Goal: Task Accomplishment & Management: Manage account settings

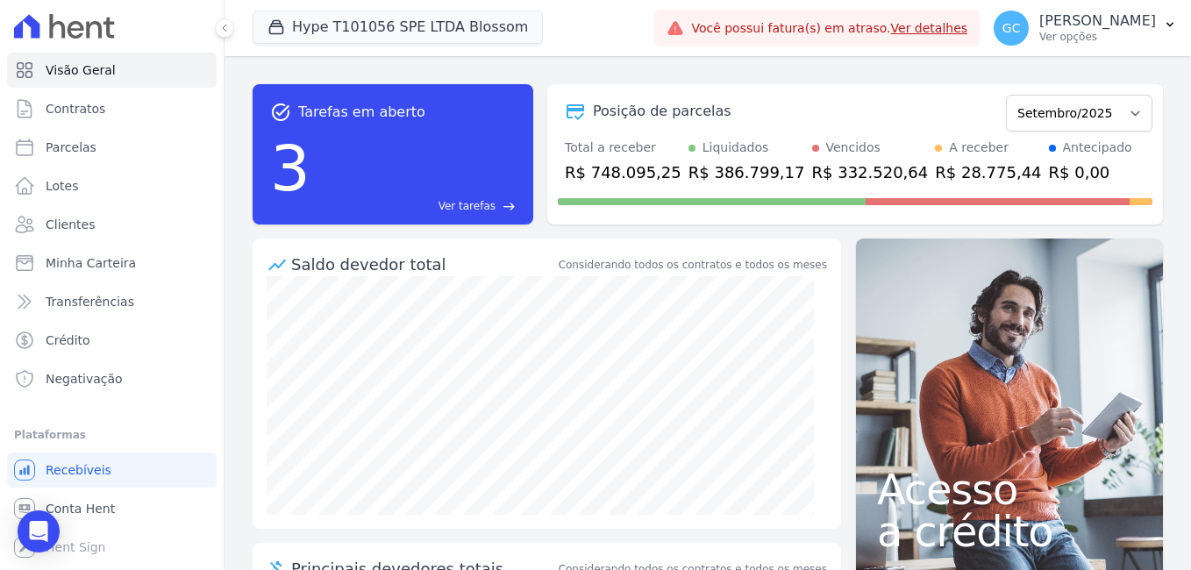
click at [891, 29] on link "Ver detalhes" at bounding box center [929, 28] width 77 height 14
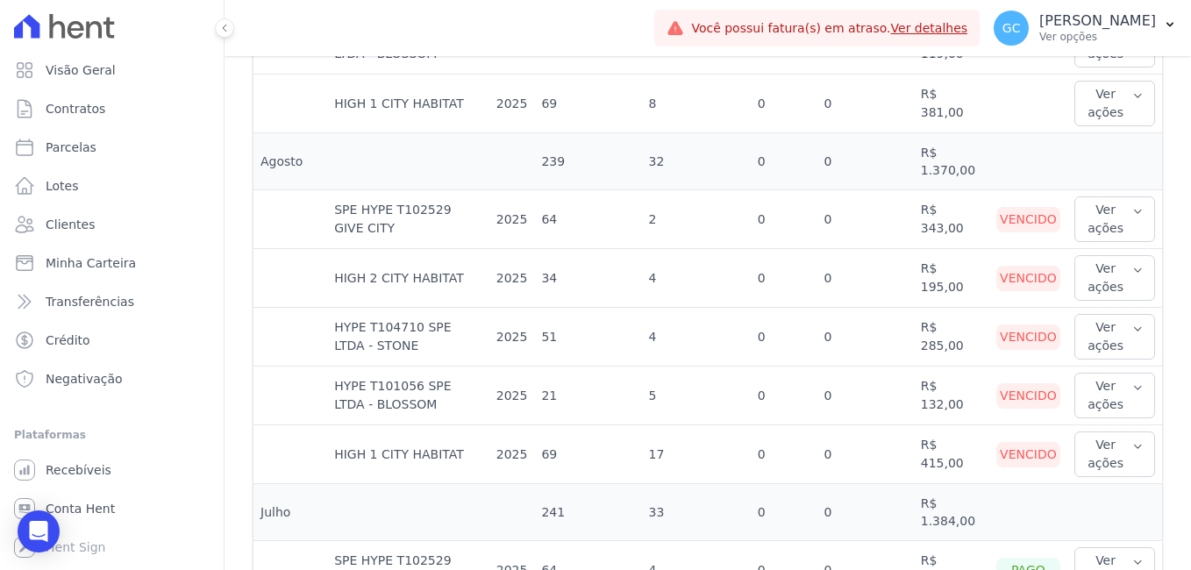
scroll to position [877, 0]
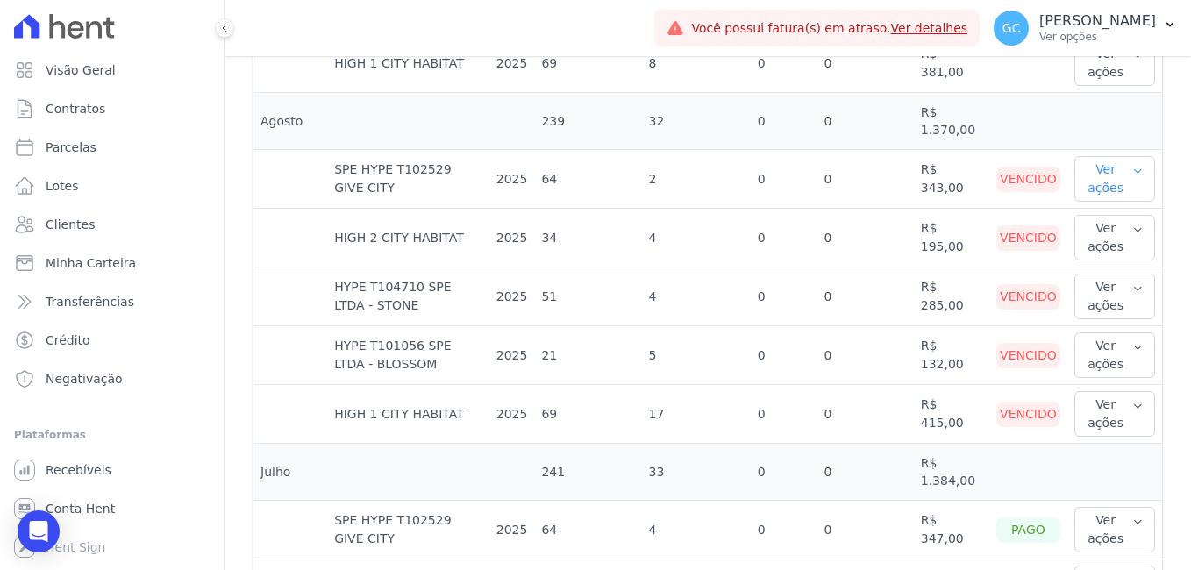
click at [1115, 156] on button "Ver ações" at bounding box center [1115, 179] width 81 height 46
click at [1111, 205] on link "Ver detalhes" at bounding box center [1147, 214] width 130 height 18
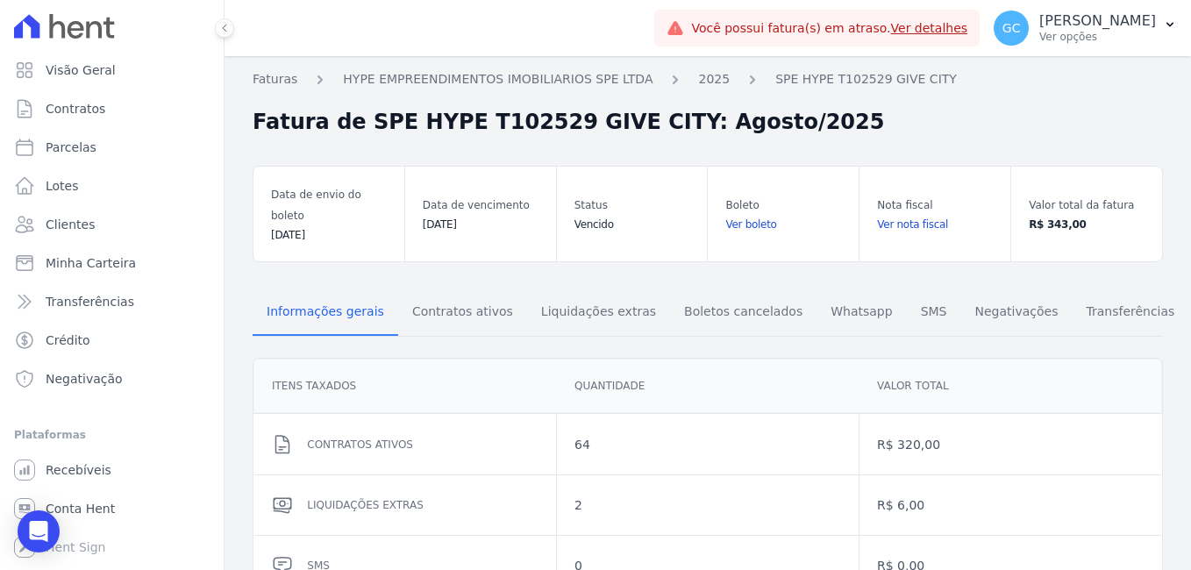
click at [749, 216] on link "Ver boleto" at bounding box center [783, 225] width 116 height 18
click at [897, 216] on link "Ver nota fiscal" at bounding box center [935, 225] width 116 height 18
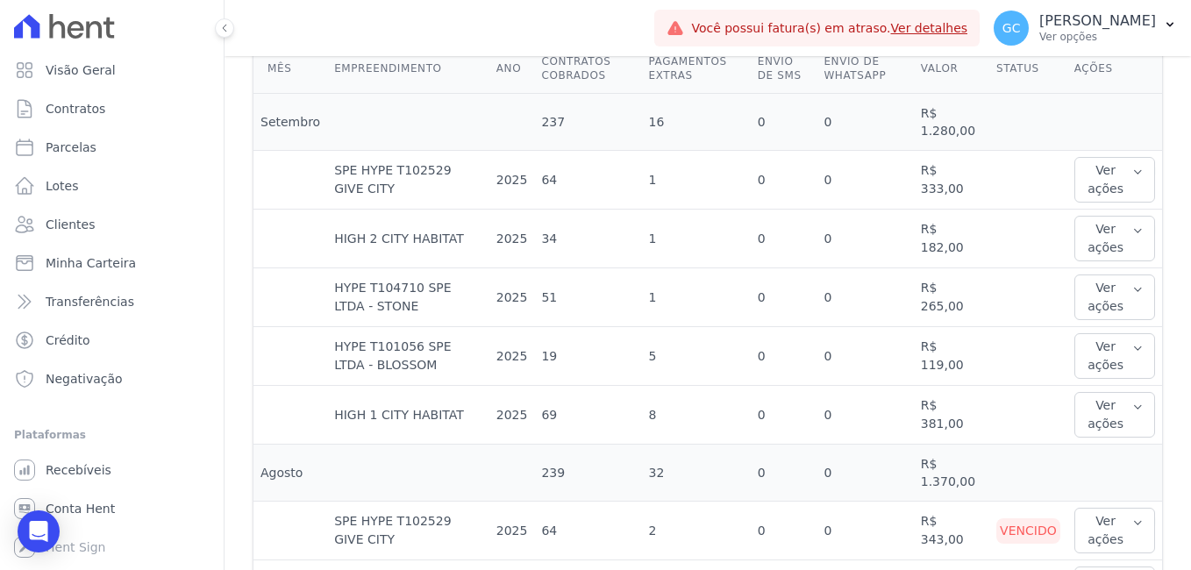
scroll to position [789, 0]
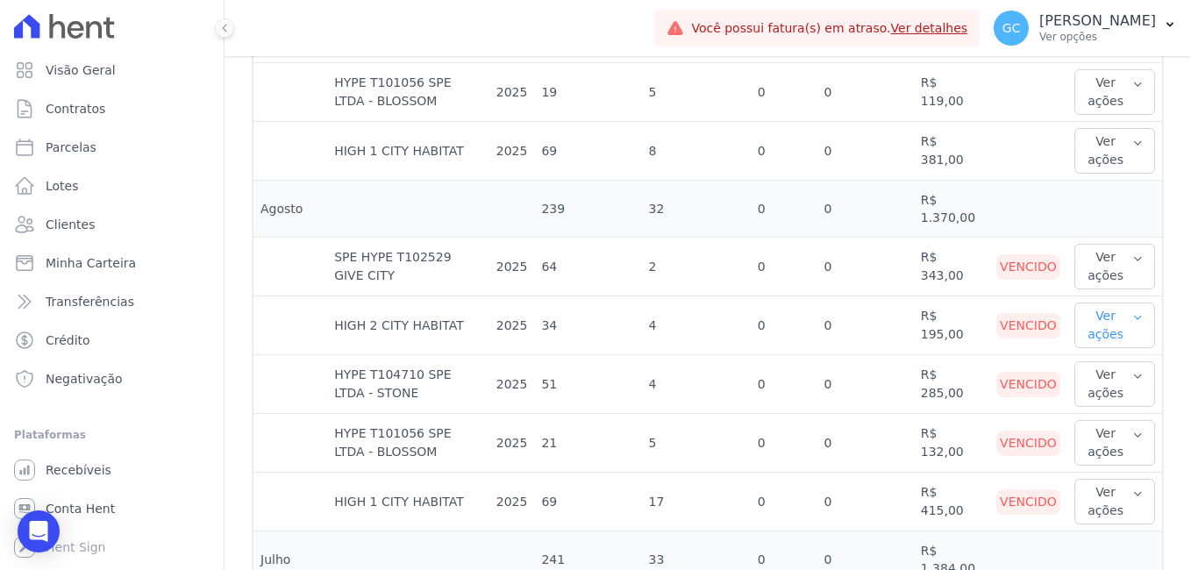
click at [1107, 303] on button "Ver ações" at bounding box center [1115, 326] width 81 height 46
click at [1100, 361] on button "Ver ações" at bounding box center [1115, 384] width 81 height 46
click at [1111, 420] on button "Ver ações" at bounding box center [1115, 443] width 81 height 46
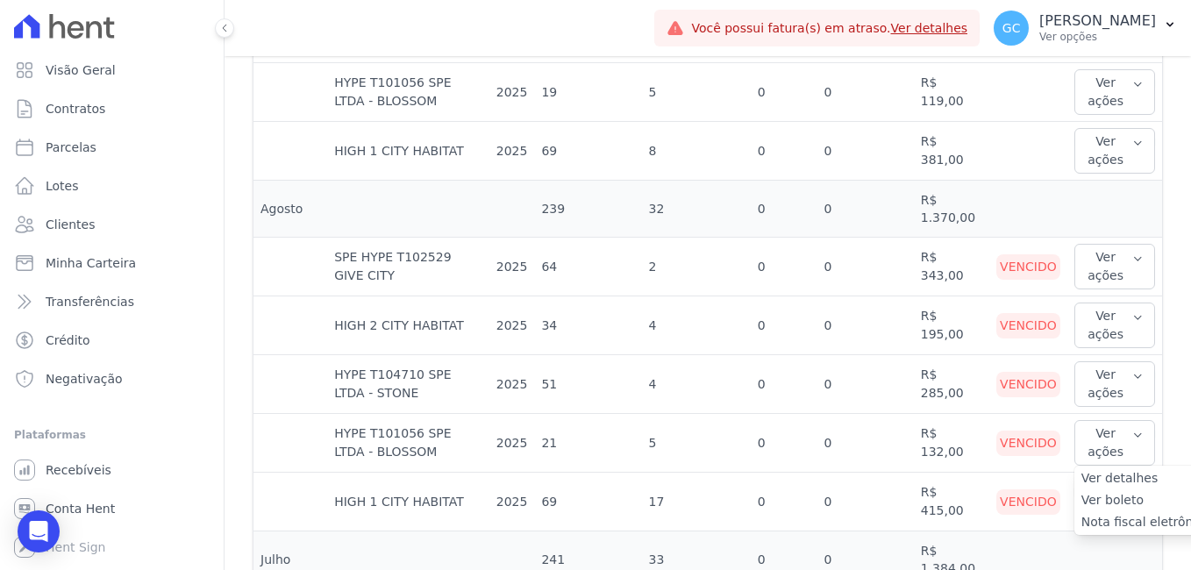
click at [1148, 532] on td at bounding box center [1115, 560] width 95 height 57
click at [1110, 479] on button "Ver ações" at bounding box center [1115, 502] width 81 height 46
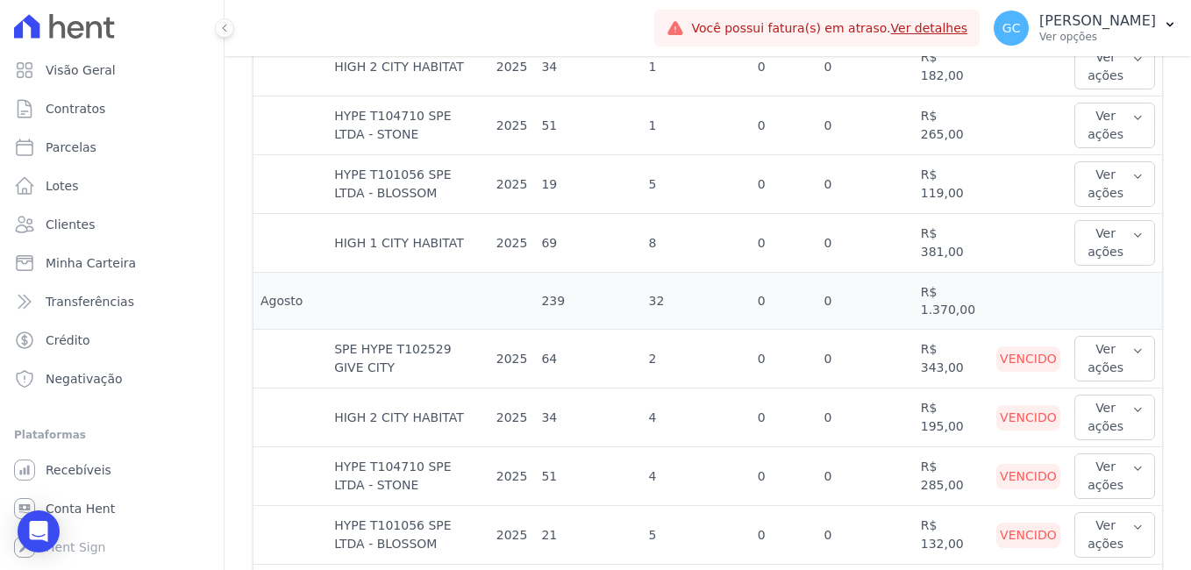
scroll to position [526, 0]
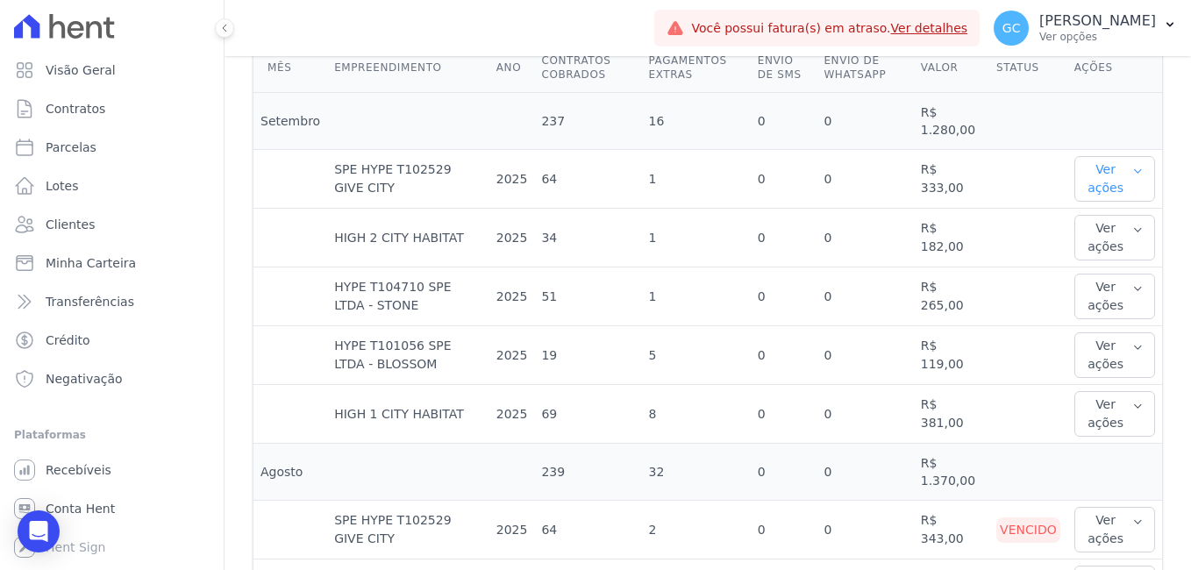
click at [1094, 179] on button "Ver ações" at bounding box center [1115, 179] width 81 height 46
drag, startPoint x: 1103, startPoint y: 214, endPoint x: 1159, endPoint y: 156, distance: 80.0
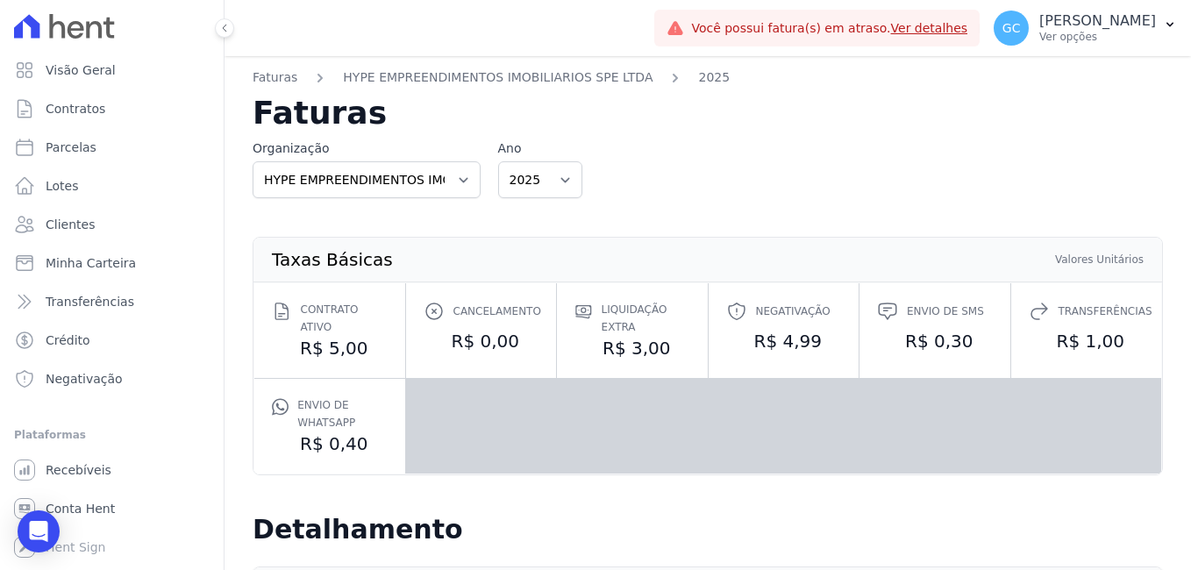
scroll to position [0, 0]
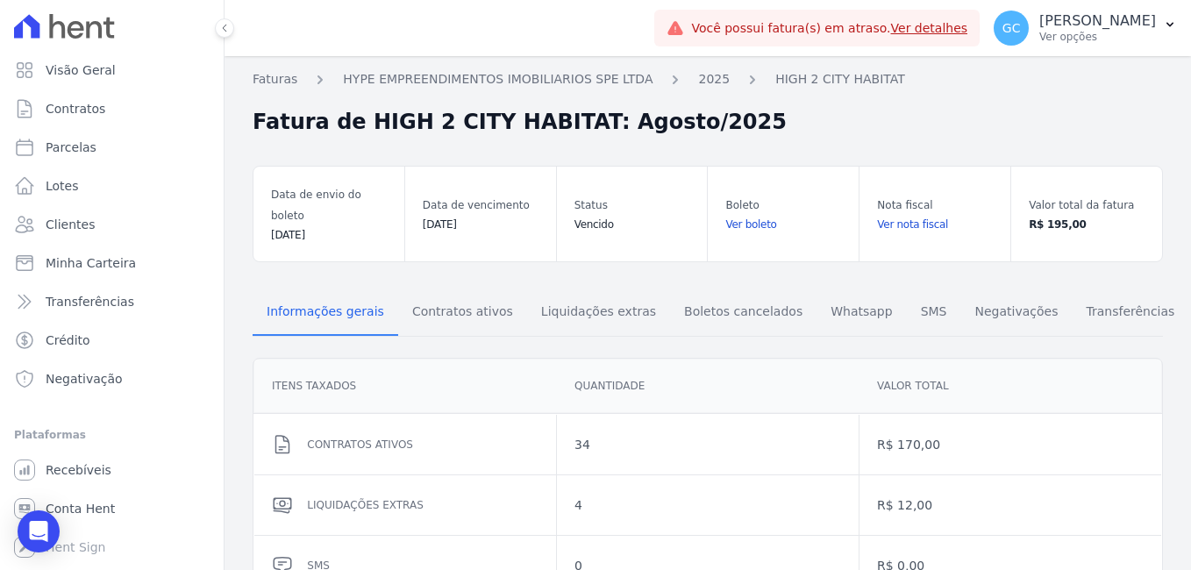
click at [900, 216] on link "Ver nota fiscal" at bounding box center [935, 225] width 116 height 18
click at [755, 218] on link "Ver boleto" at bounding box center [783, 225] width 116 height 18
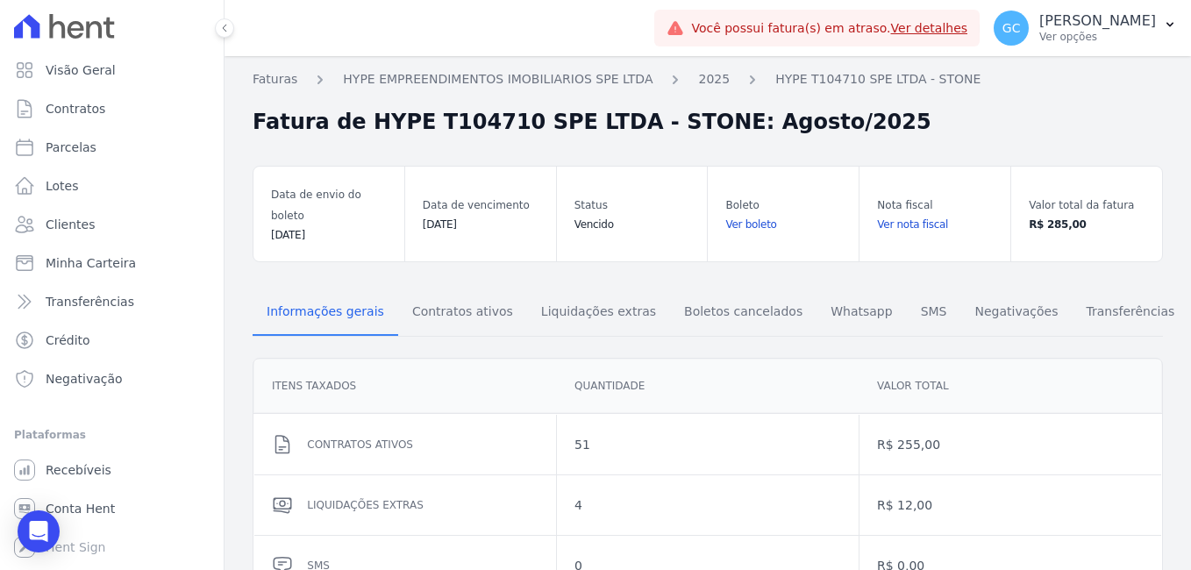
click at [915, 216] on link "Ver nota fiscal" at bounding box center [935, 225] width 116 height 18
click at [749, 217] on link "Ver boleto" at bounding box center [783, 225] width 116 height 18
click at [906, 216] on link "Ver nota fiscal" at bounding box center [935, 225] width 116 height 18
click at [752, 218] on link "Ver boleto" at bounding box center [783, 225] width 116 height 18
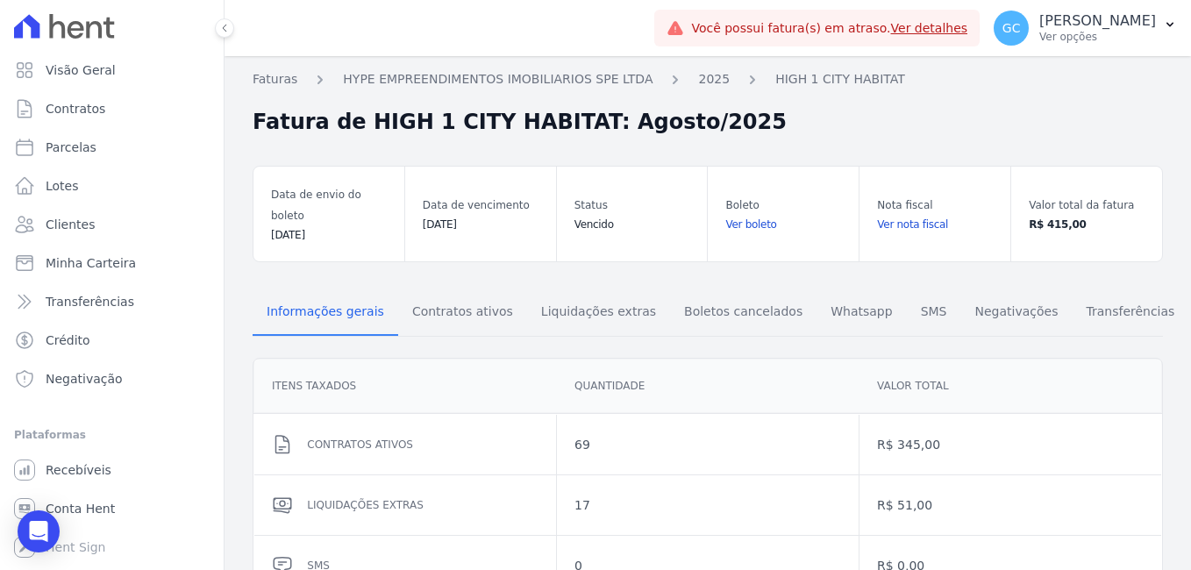
click at [905, 218] on link "Ver nota fiscal" at bounding box center [935, 225] width 116 height 18
drag, startPoint x: 741, startPoint y: 208, endPoint x: 730, endPoint y: 188, distance: 23.2
click at [741, 216] on link "Ver boleto" at bounding box center [783, 225] width 116 height 18
